Goal: Task Accomplishment & Management: Complete application form

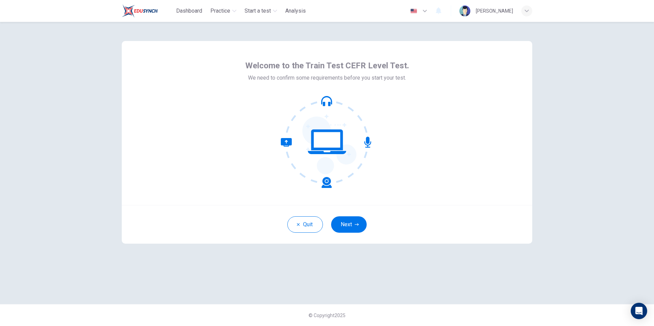
click at [437, 180] on div "Welcome to the Train Test CEFR Level Test. We need to confirm some requirements…" at bounding box center [327, 123] width 411 height 164
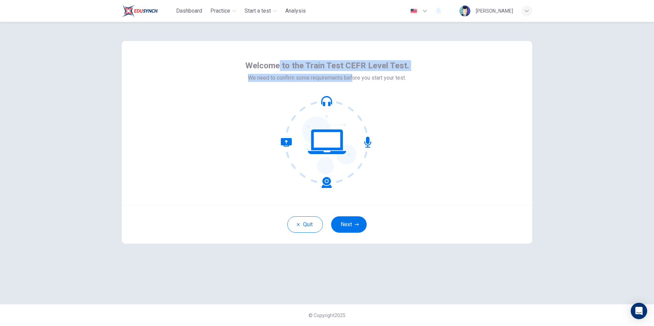
drag, startPoint x: 282, startPoint y: 68, endPoint x: 353, endPoint y: 75, distance: 70.9
click at [353, 75] on div "Welcome to the Train Test CEFR Level Test. We need to confirm some requirements…" at bounding box center [327, 71] width 164 height 22
drag, startPoint x: 353, startPoint y: 75, endPoint x: 428, endPoint y: 79, distance: 75.4
click at [428, 79] on div "Welcome to the Train Test CEFR Level Test. We need to confirm some requirements…" at bounding box center [327, 123] width 411 height 164
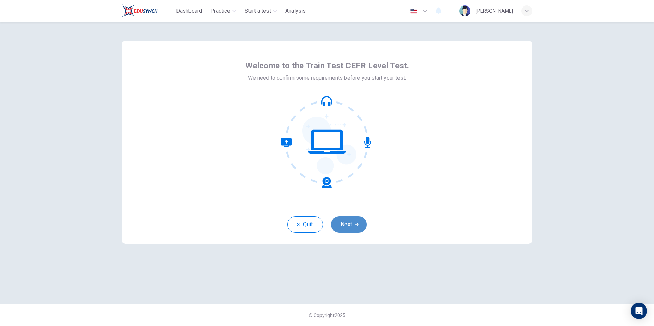
click at [348, 221] on button "Next" at bounding box center [349, 225] width 36 height 16
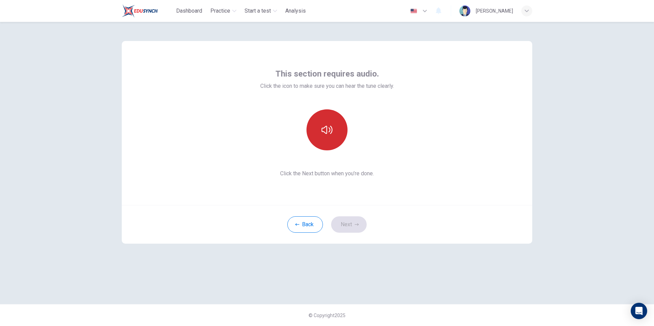
click at [329, 132] on icon "button" at bounding box center [327, 130] width 11 height 8
click at [356, 221] on button "Next" at bounding box center [349, 225] width 36 height 16
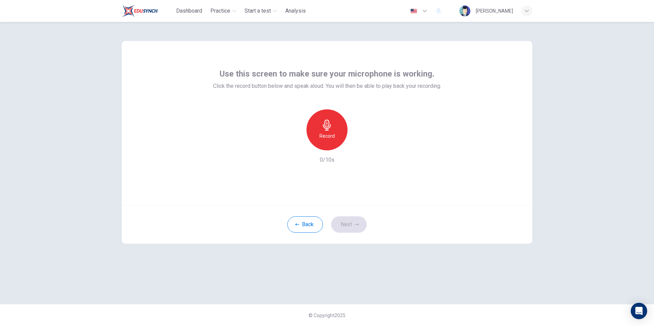
click at [325, 127] on icon "button" at bounding box center [327, 125] width 8 height 11
click at [336, 132] on div "Stop" at bounding box center [327, 129] width 41 height 41
click at [362, 146] on div "button" at bounding box center [358, 145] width 11 height 11
click at [360, 147] on icon "button" at bounding box center [358, 145] width 7 height 7
click at [362, 145] on div "button" at bounding box center [358, 145] width 11 height 11
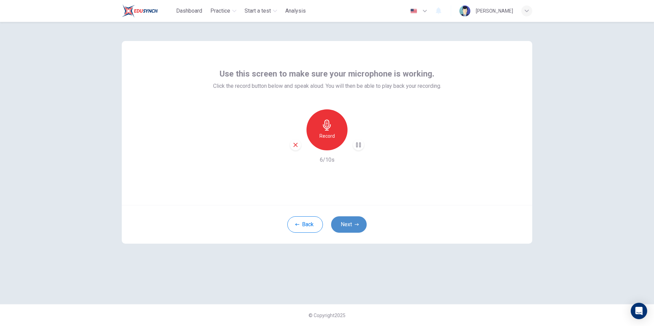
click at [352, 218] on button "Next" at bounding box center [349, 225] width 36 height 16
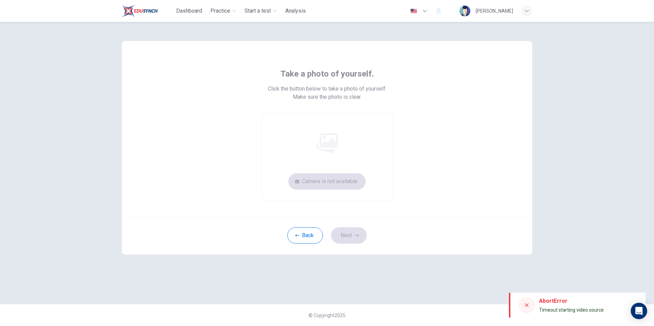
click at [379, 182] on div "Camera is not available" at bounding box center [326, 156] width 131 height 89
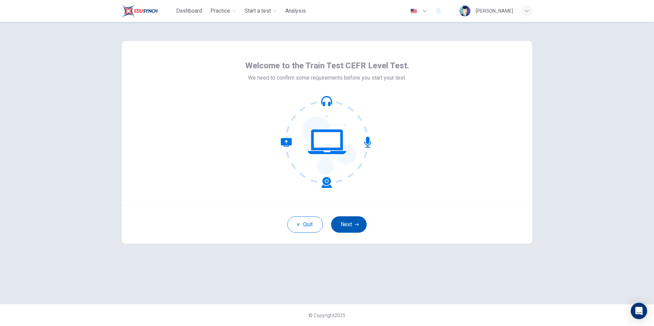
click at [347, 222] on button "Next" at bounding box center [349, 225] width 36 height 16
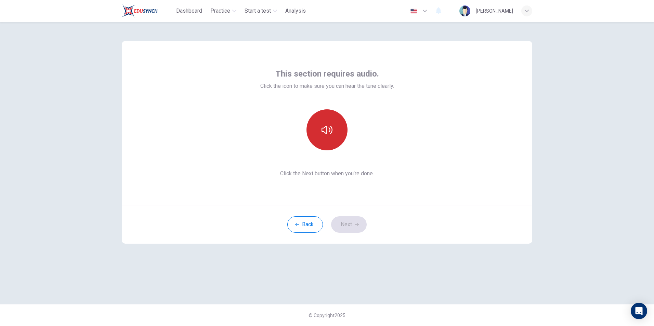
click at [333, 140] on button "button" at bounding box center [327, 129] width 41 height 41
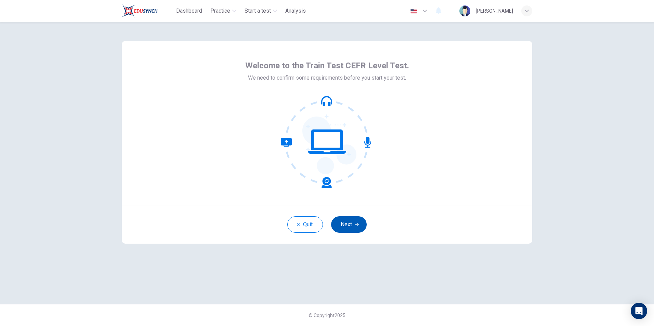
click at [344, 227] on button "Next" at bounding box center [349, 225] width 36 height 16
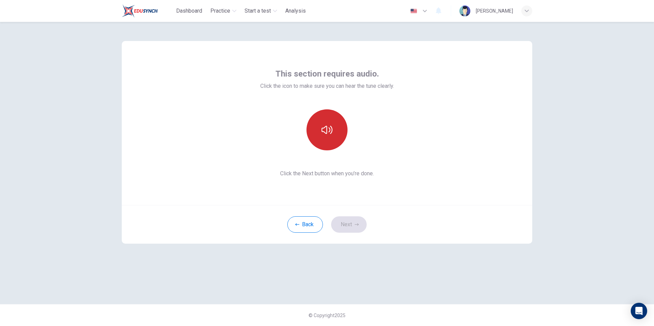
click at [328, 129] on icon "button" at bounding box center [327, 130] width 11 height 11
click at [350, 225] on button "Next" at bounding box center [349, 225] width 36 height 16
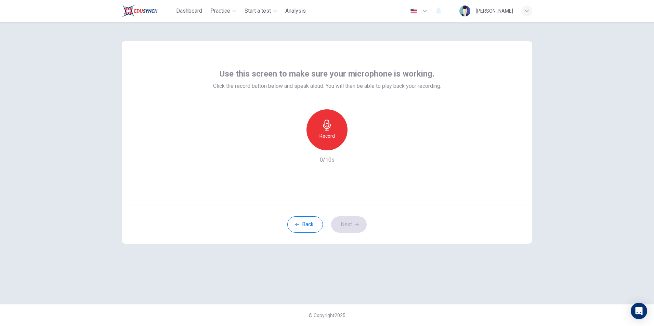
click at [329, 131] on div "Record" at bounding box center [327, 129] width 41 height 41
click at [333, 134] on div "Stop" at bounding box center [327, 129] width 41 height 41
click at [359, 149] on div "button" at bounding box center [358, 145] width 11 height 11
click at [357, 144] on icon "button" at bounding box center [358, 145] width 7 height 7
click at [350, 224] on button "Next" at bounding box center [349, 225] width 36 height 16
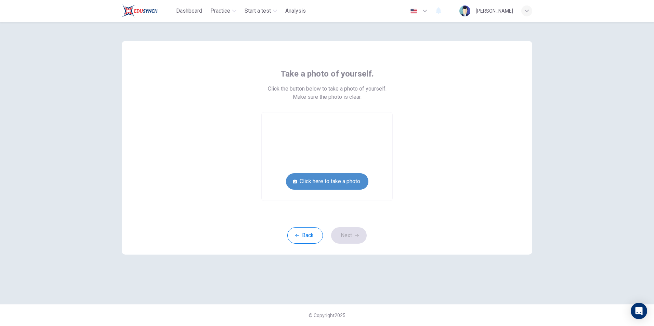
click at [322, 183] on button "Click here to take a photo" at bounding box center [327, 181] width 82 height 16
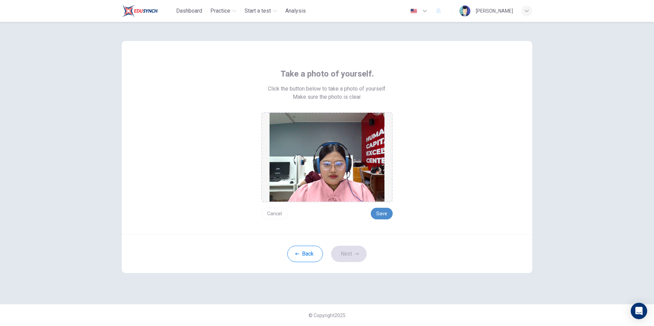
click at [386, 211] on button "Save" at bounding box center [382, 214] width 22 height 12
click at [382, 212] on button "Save" at bounding box center [382, 214] width 22 height 12
click at [355, 252] on button "Next" at bounding box center [349, 254] width 36 height 16
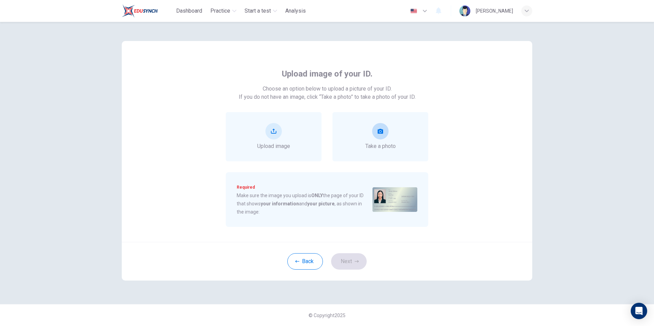
click at [382, 135] on button "take photo" at bounding box center [380, 131] width 16 height 16
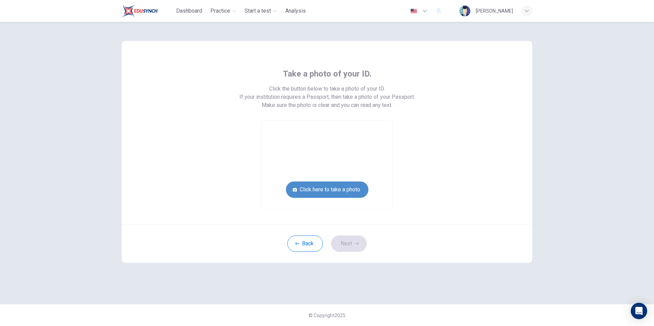
click at [347, 188] on button "Click here to take a photo" at bounding box center [327, 190] width 82 height 16
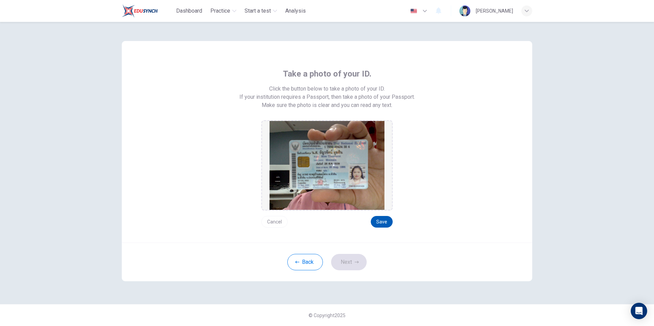
click at [381, 222] on button "Save" at bounding box center [382, 222] width 22 height 12
click at [350, 267] on button "Next" at bounding box center [349, 262] width 36 height 16
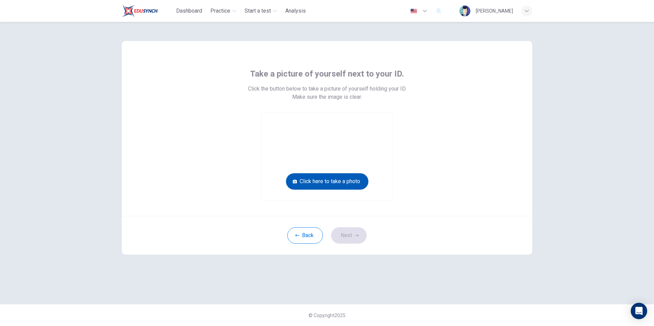
click at [349, 182] on button "Click here to take a photo" at bounding box center [327, 181] width 82 height 16
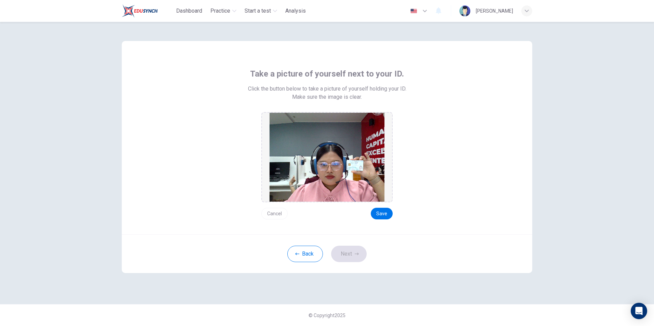
click at [283, 216] on button "Cancel" at bounding box center [274, 214] width 26 height 12
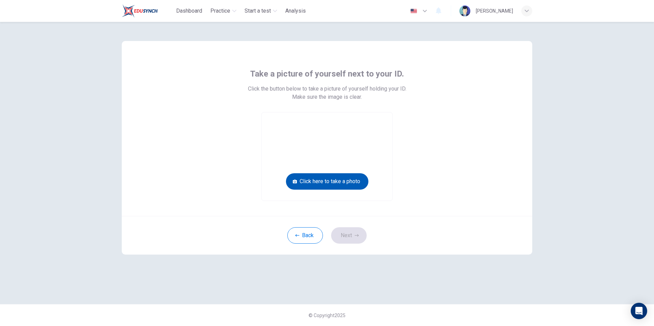
click at [351, 179] on button "Click here to take a photo" at bounding box center [327, 181] width 82 height 16
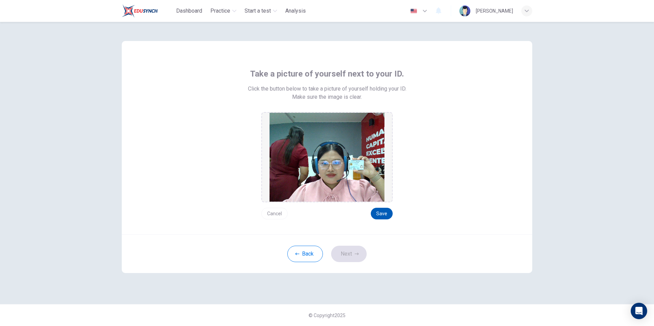
click at [383, 215] on button "Save" at bounding box center [382, 214] width 22 height 12
click at [383, 214] on button "Save" at bounding box center [382, 214] width 22 height 12
click at [379, 216] on button "Save" at bounding box center [382, 214] width 22 height 12
click at [351, 258] on button "Next" at bounding box center [349, 254] width 36 height 16
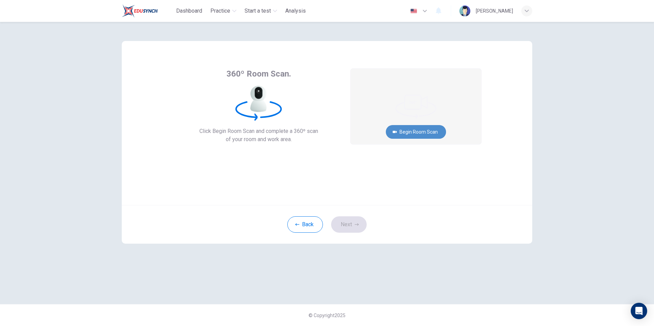
click at [413, 133] on button "Begin Room Scan" at bounding box center [416, 132] width 60 height 14
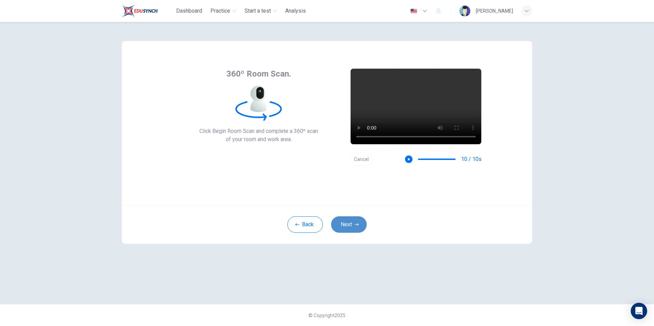
click at [352, 223] on button "Next" at bounding box center [349, 225] width 36 height 16
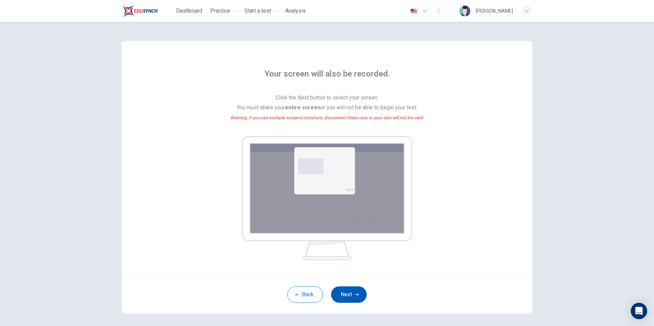
click at [353, 291] on button "Next" at bounding box center [349, 295] width 36 height 16
